Goal: Task Accomplishment & Management: Manage account settings

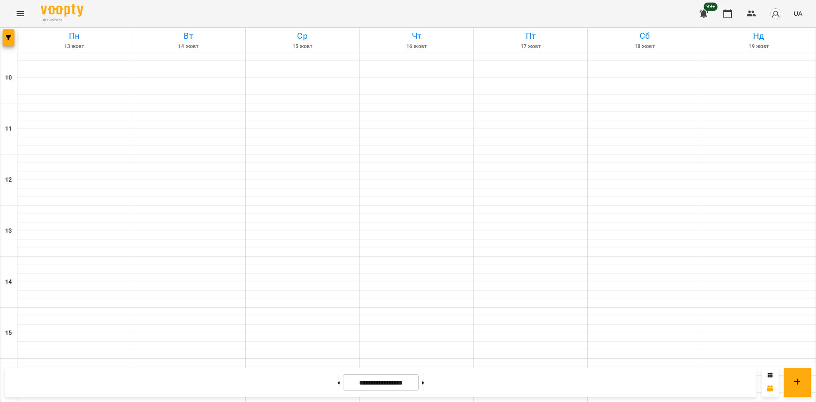
scroll to position [352, 0]
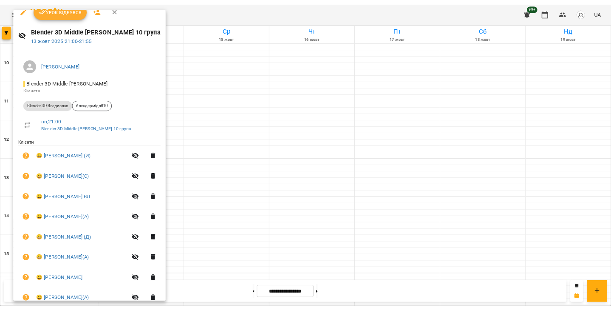
scroll to position [0, 0]
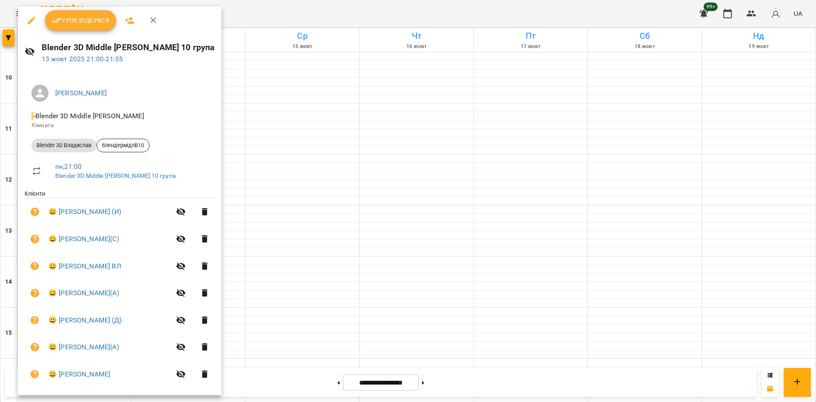
click at [297, 9] on div at bounding box center [408, 201] width 816 height 402
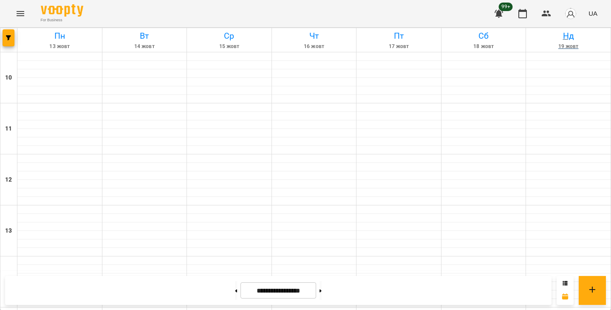
scroll to position [444, 0]
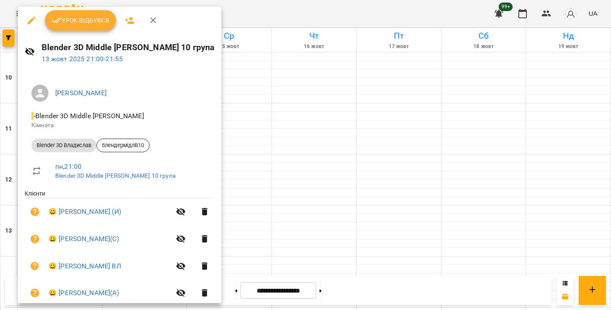
drag, startPoint x: 97, startPoint y: 27, endPoint x: 106, endPoint y: 36, distance: 13.5
click at [97, 27] on button "Урок відбувся" at bounding box center [80, 20] width 71 height 20
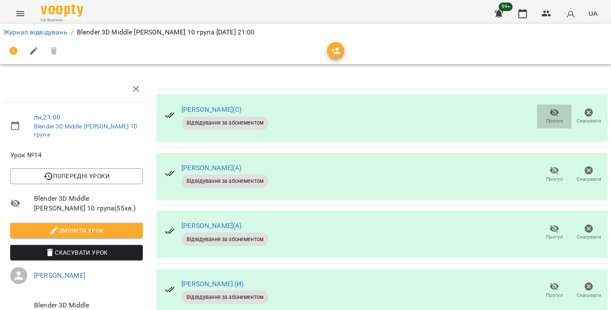
click at [550, 111] on icon "button" at bounding box center [554, 113] width 9 height 8
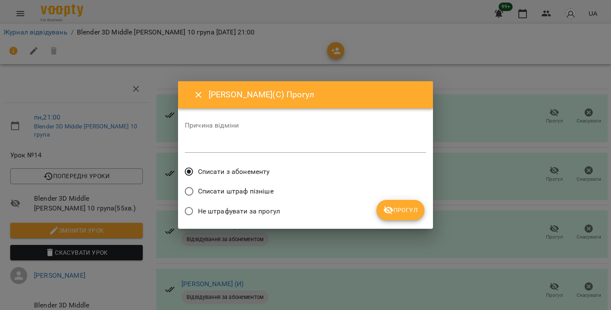
click at [225, 168] on span "Списати з абонементу" at bounding box center [234, 172] width 72 height 10
click at [387, 202] on button "Прогул" at bounding box center [401, 210] width 48 height 20
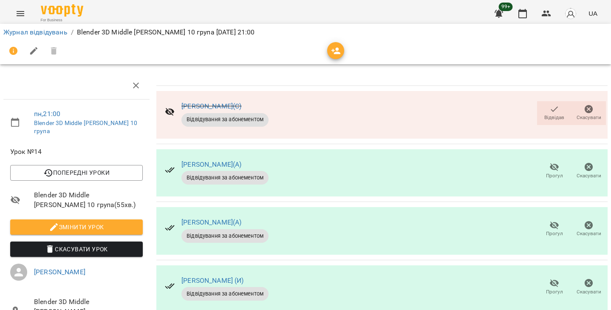
scroll to position [298, 0]
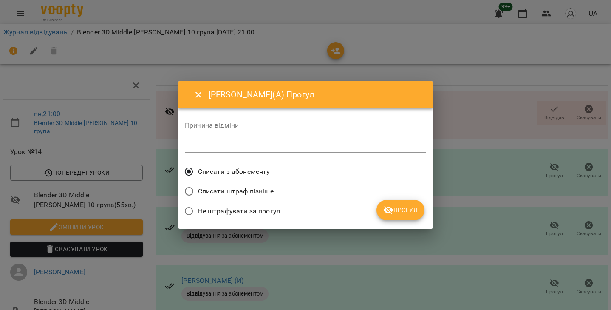
click at [409, 208] on span "Прогул" at bounding box center [401, 210] width 34 height 10
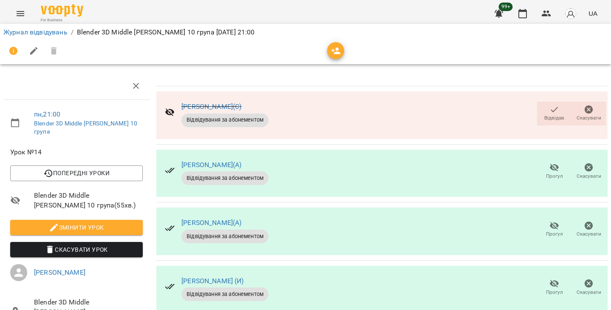
scroll to position [0, 0]
